Goal: Task Accomplishment & Management: Manage account settings

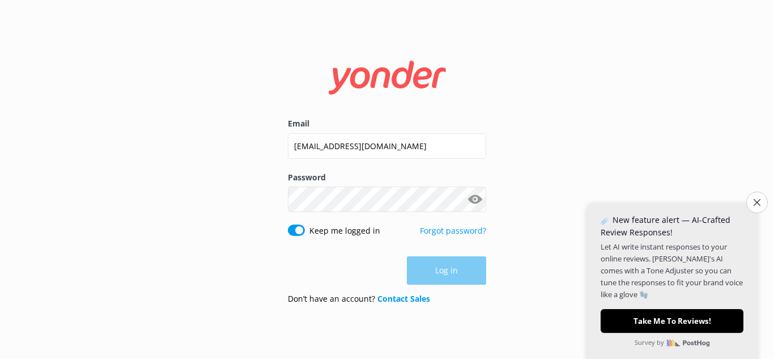
type input "[EMAIL_ADDRESS][DOMAIN_NAME]"
click at [440, 274] on button "Log in" at bounding box center [446, 271] width 79 height 28
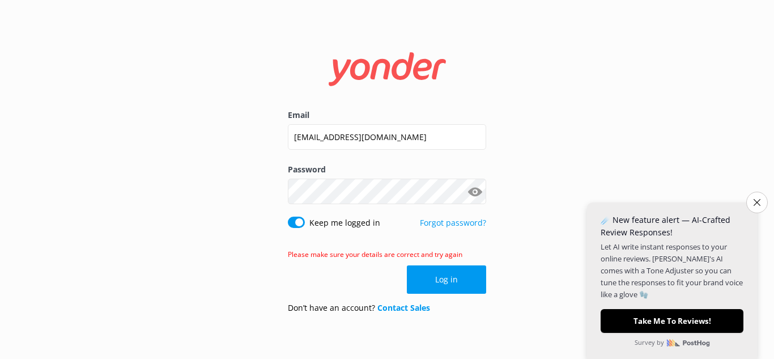
click at [468, 198] on button "Show password" at bounding box center [475, 191] width 23 height 23
click at [436, 273] on button "Log in" at bounding box center [446, 279] width 79 height 28
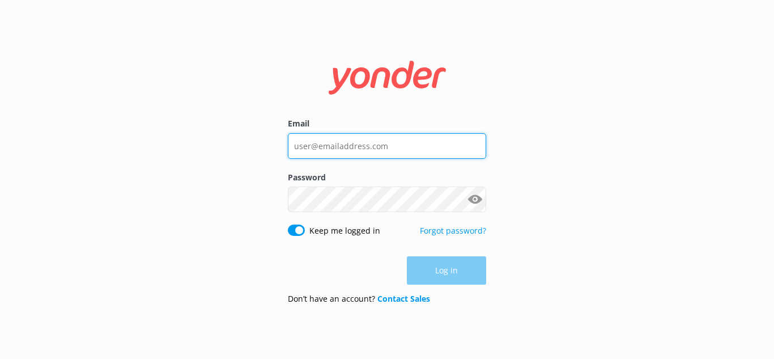
click at [354, 150] on input "Email" at bounding box center [387, 146] width 198 height 26
type input "[EMAIL_ADDRESS][DOMAIN_NAME]"
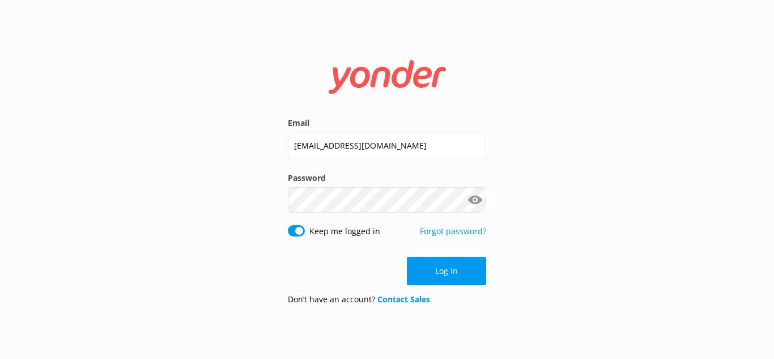
click at [474, 196] on button "Show password" at bounding box center [475, 200] width 23 height 23
click at [456, 270] on button "Log in" at bounding box center [446, 271] width 79 height 28
